Goal: Communication & Community: Answer question/provide support

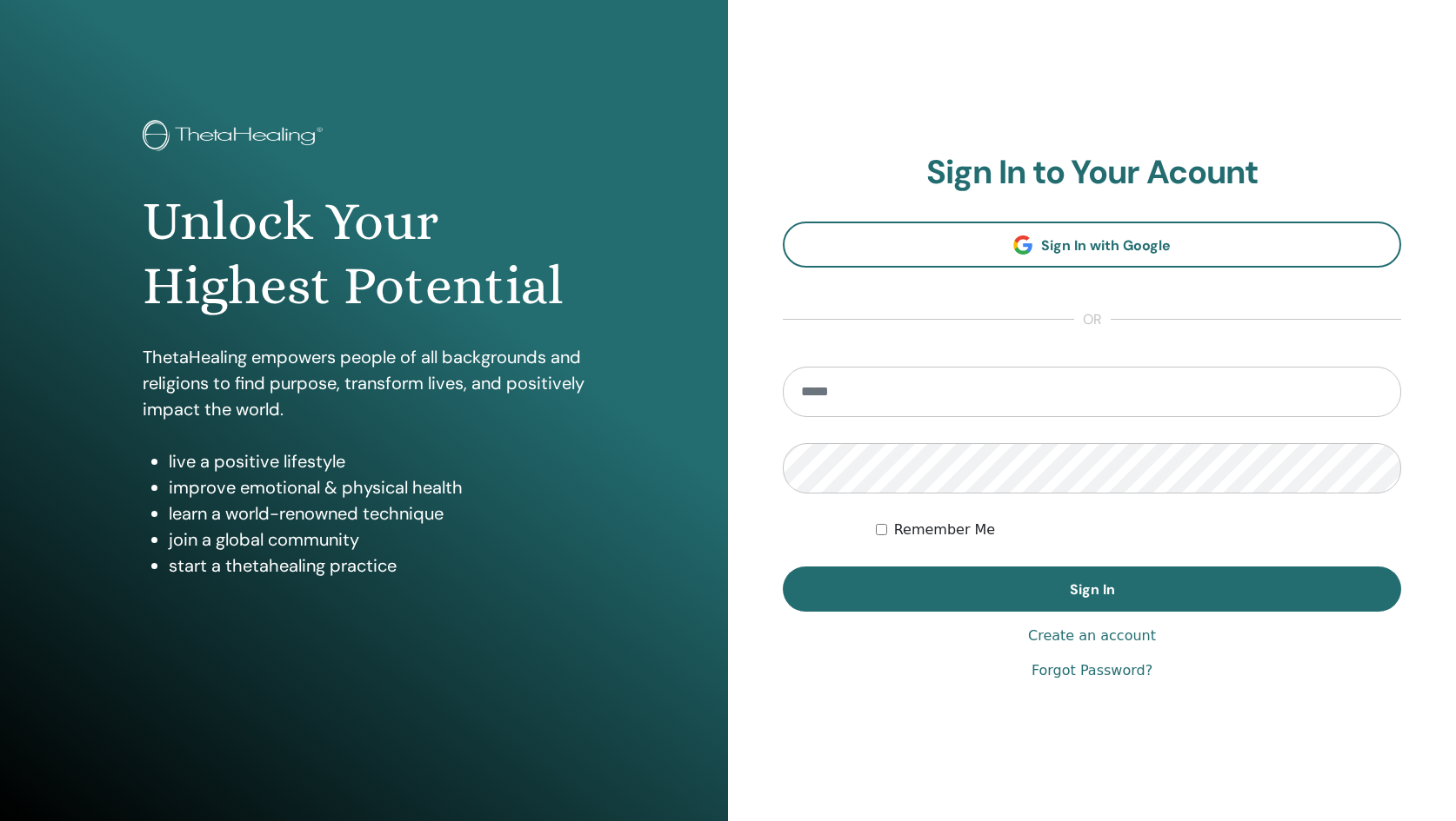
click at [1032, 394] on input "email" at bounding box center [1092, 391] width 619 height 51
type input "**********"
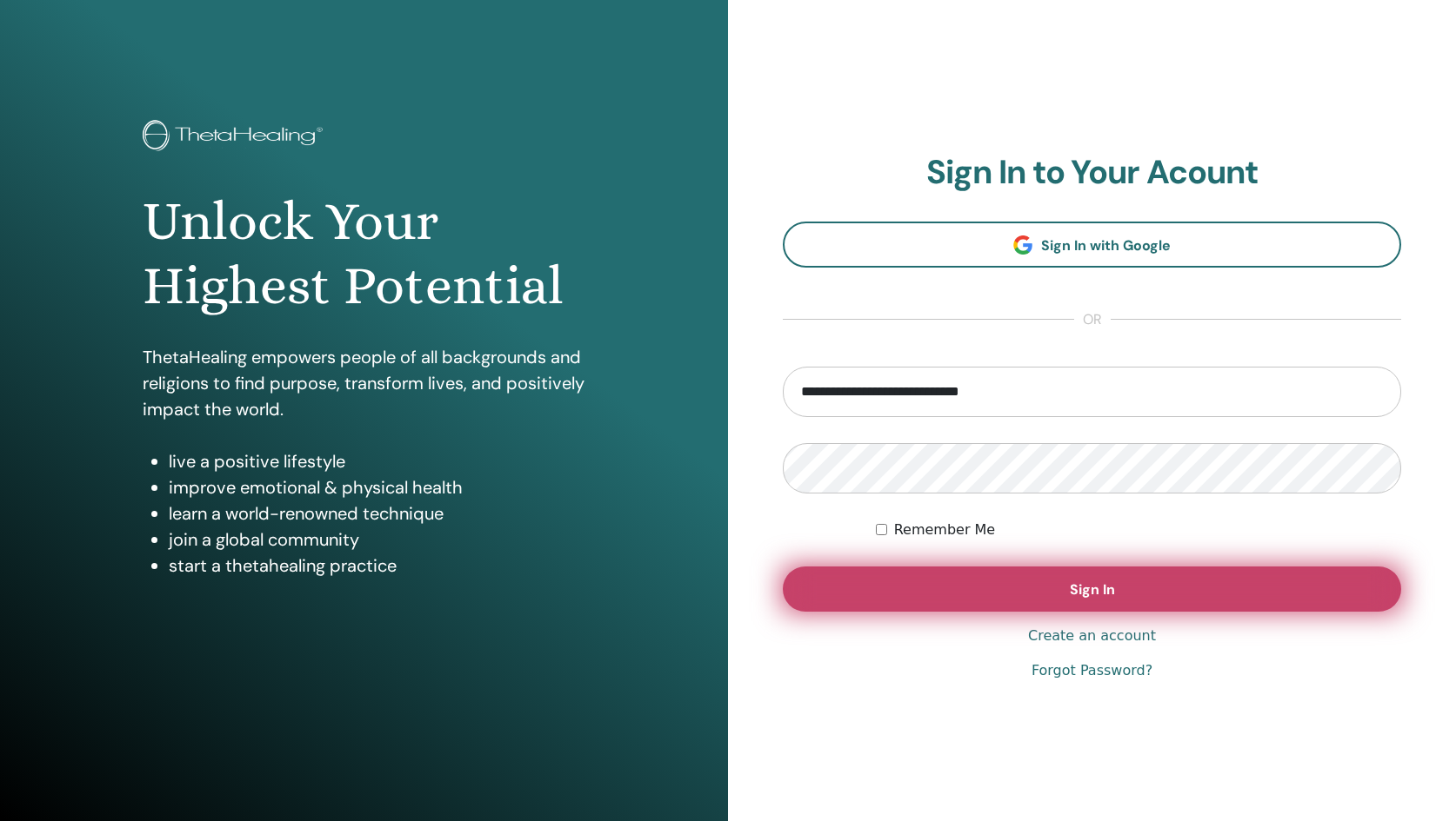
click at [1000, 589] on button "Sign In" at bounding box center [1092, 590] width 619 height 46
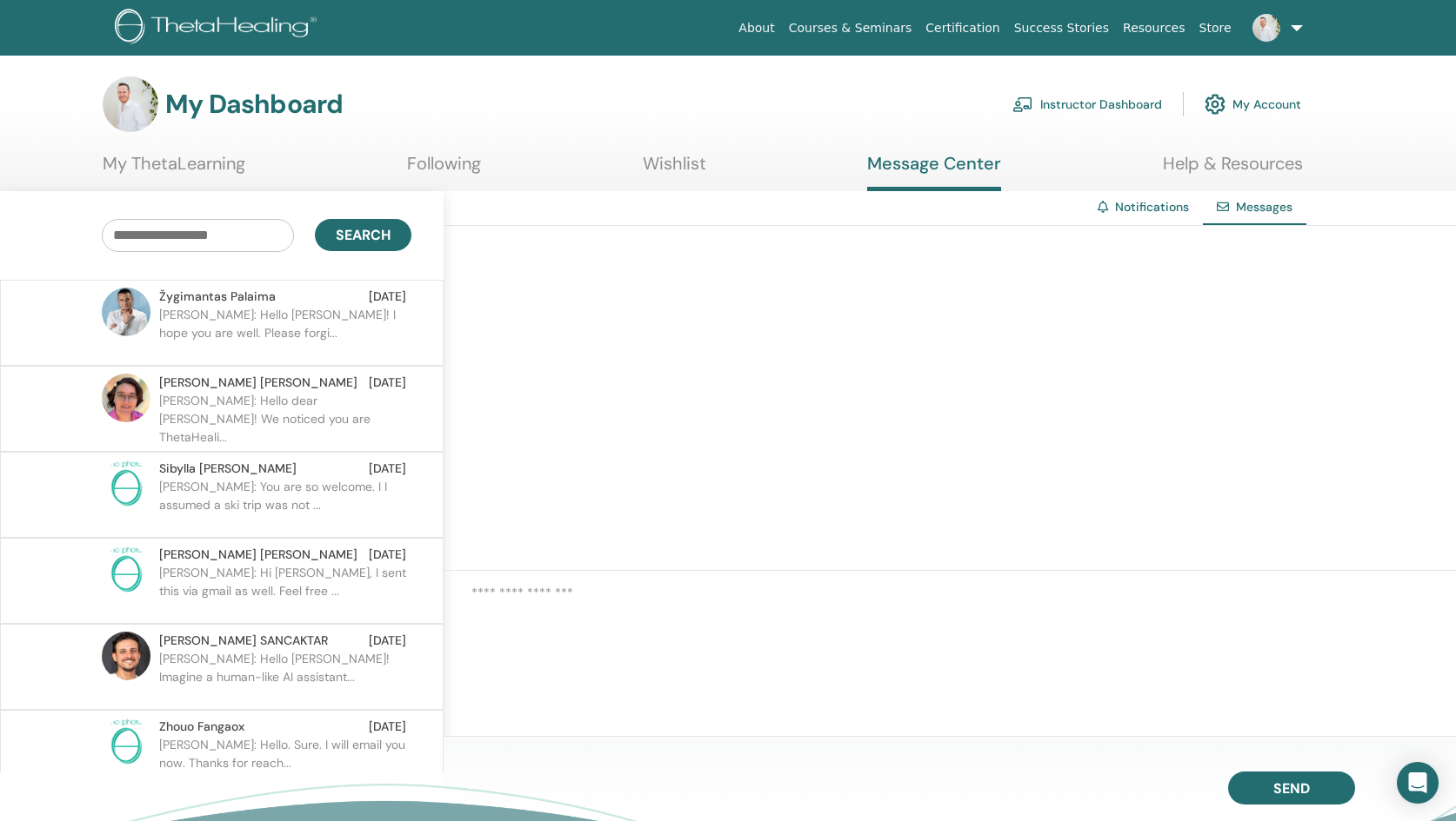
click at [327, 329] on p "Jeffrey: Hello Zygimantas! I hope you are well. Please forgi..." at bounding box center [285, 332] width 252 height 53
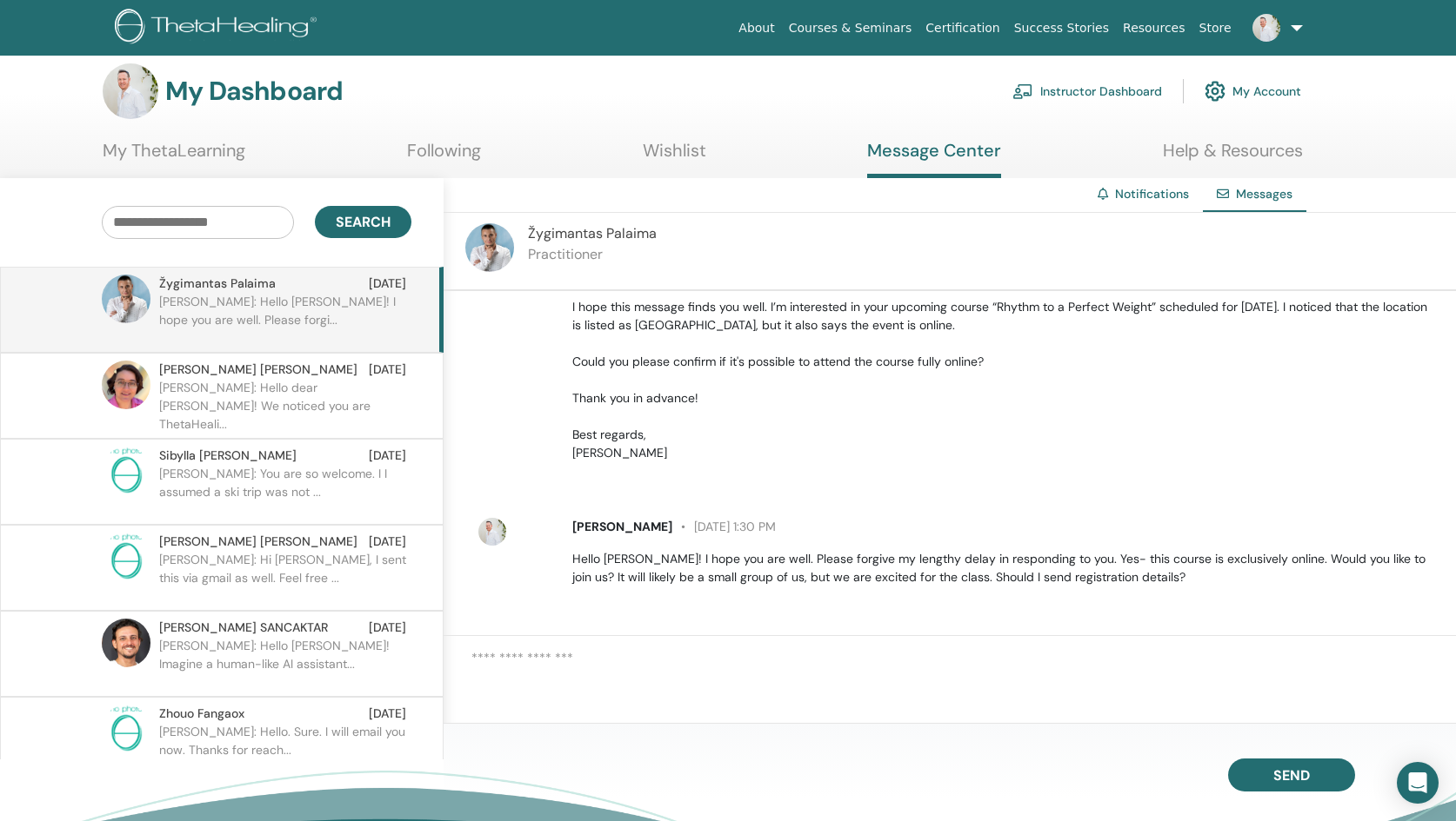
scroll to position [16, 0]
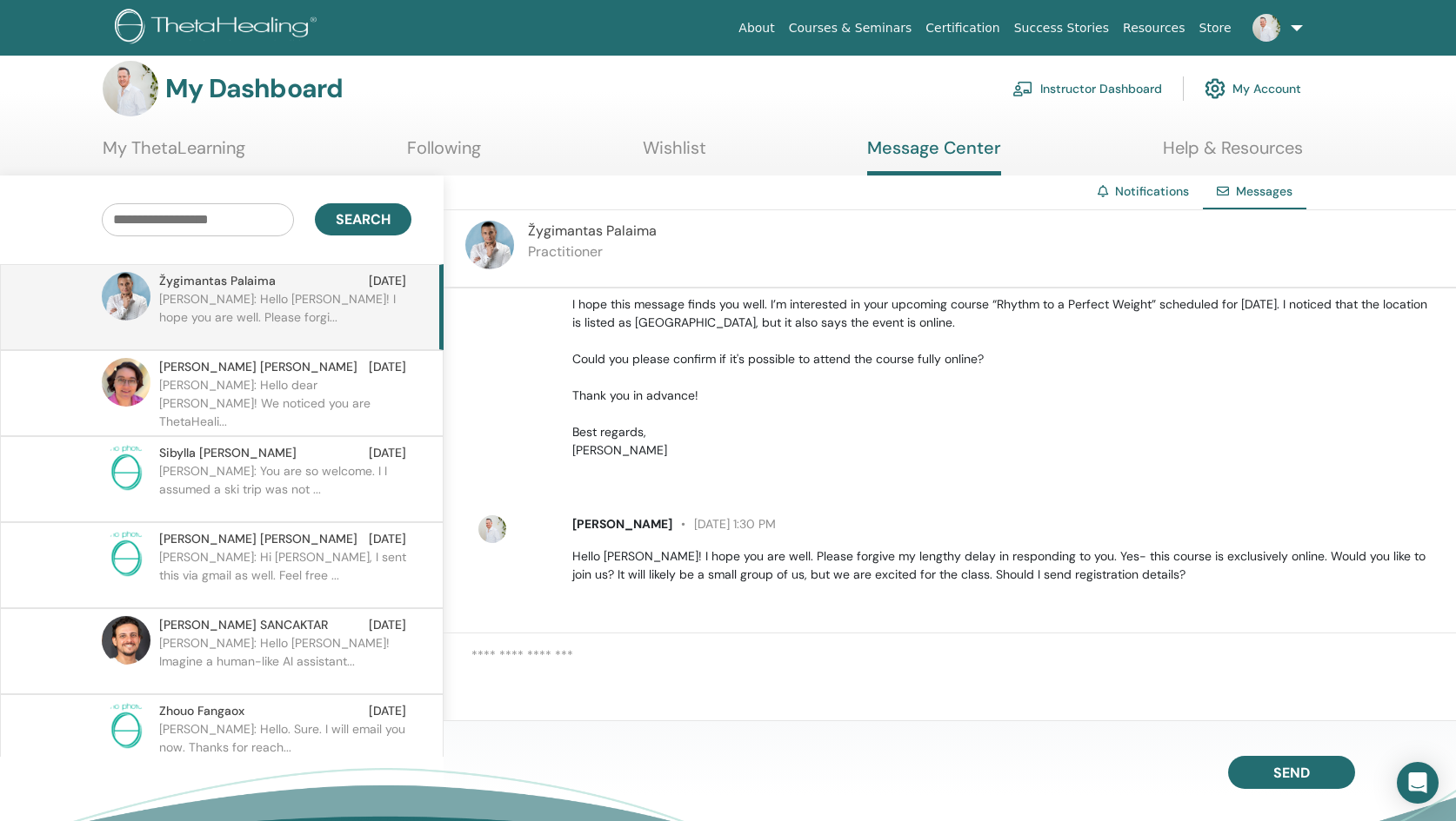
click at [495, 248] on img at bounding box center [489, 244] width 49 height 49
click at [243, 479] on p "Jeffrey: You are so welcome. I I assumed a ski trip was not ..." at bounding box center [285, 488] width 252 height 53
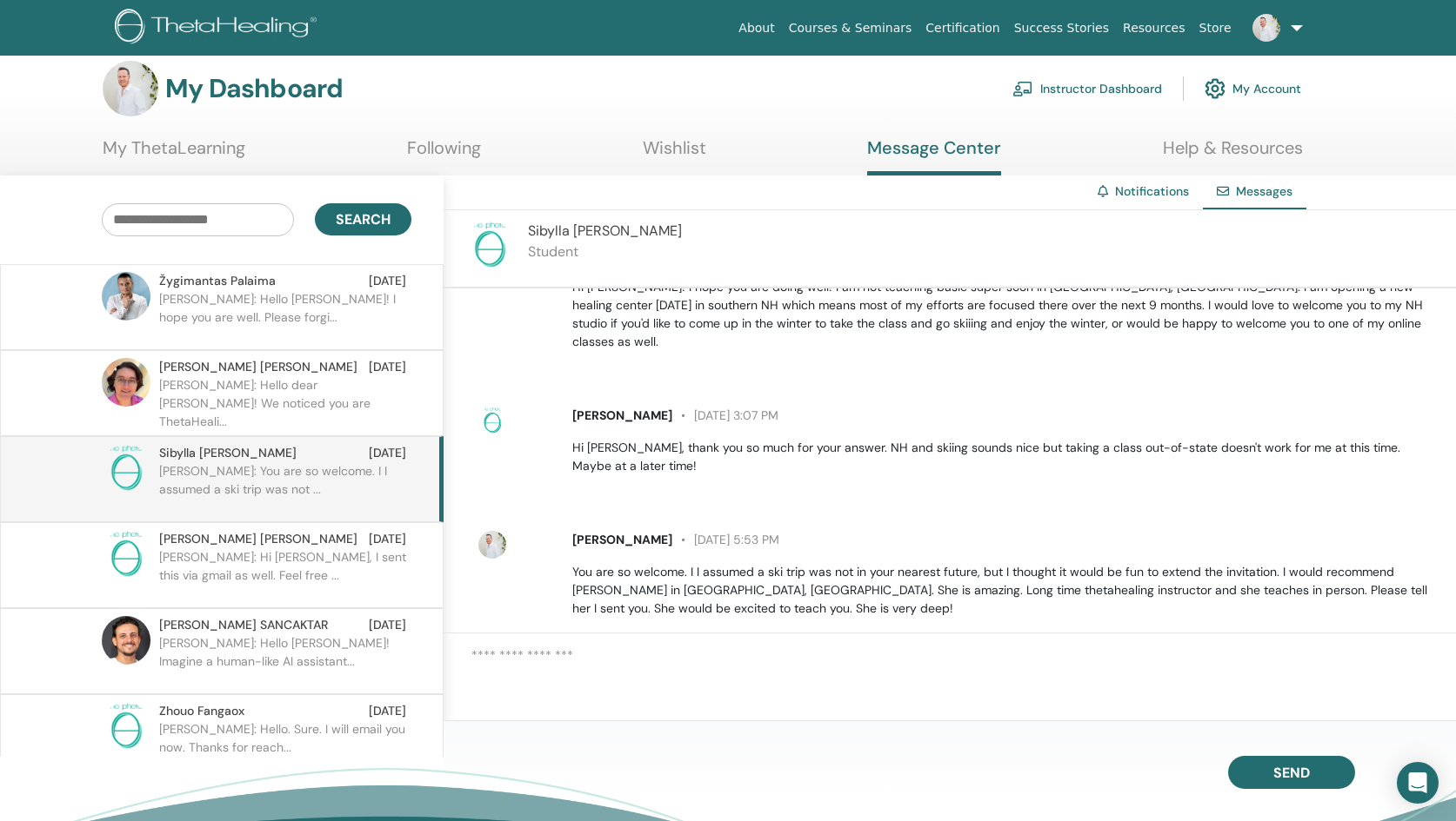
scroll to position [204, 0]
